Goal: Navigation & Orientation: Find specific page/section

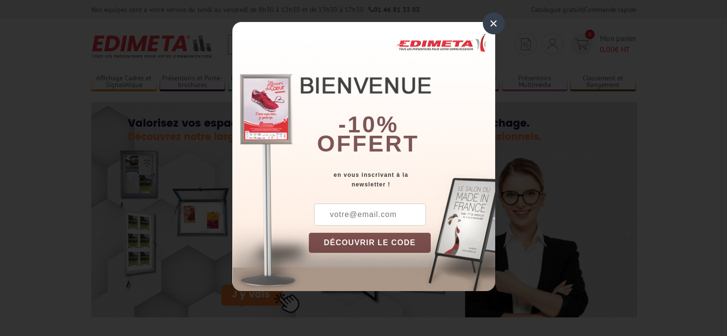
click at [496, 21] on div "×" at bounding box center [494, 23] width 22 height 22
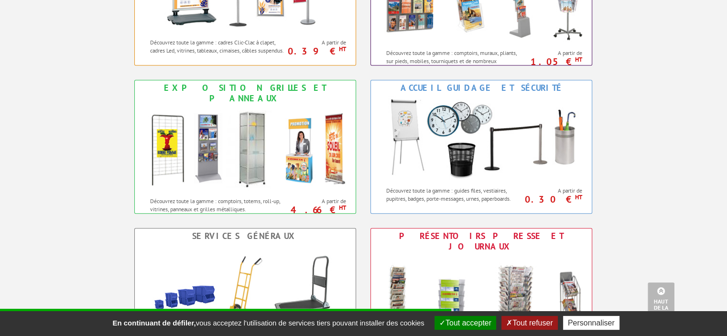
scroll to position [489, 0]
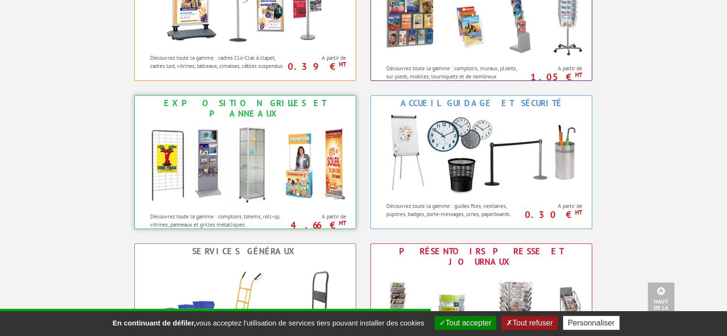
click at [256, 164] on img at bounding box center [245, 164] width 210 height 86
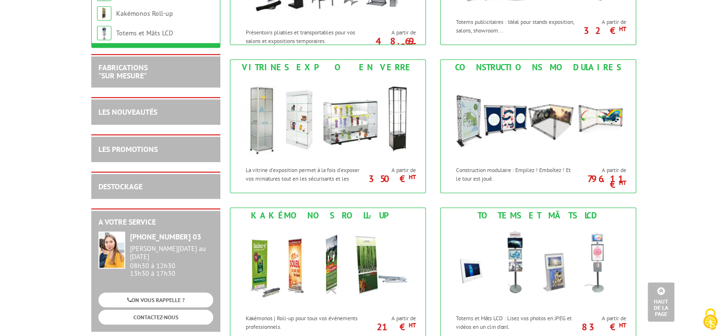
scroll to position [531, 0]
